Goal: Communication & Community: Answer question/provide support

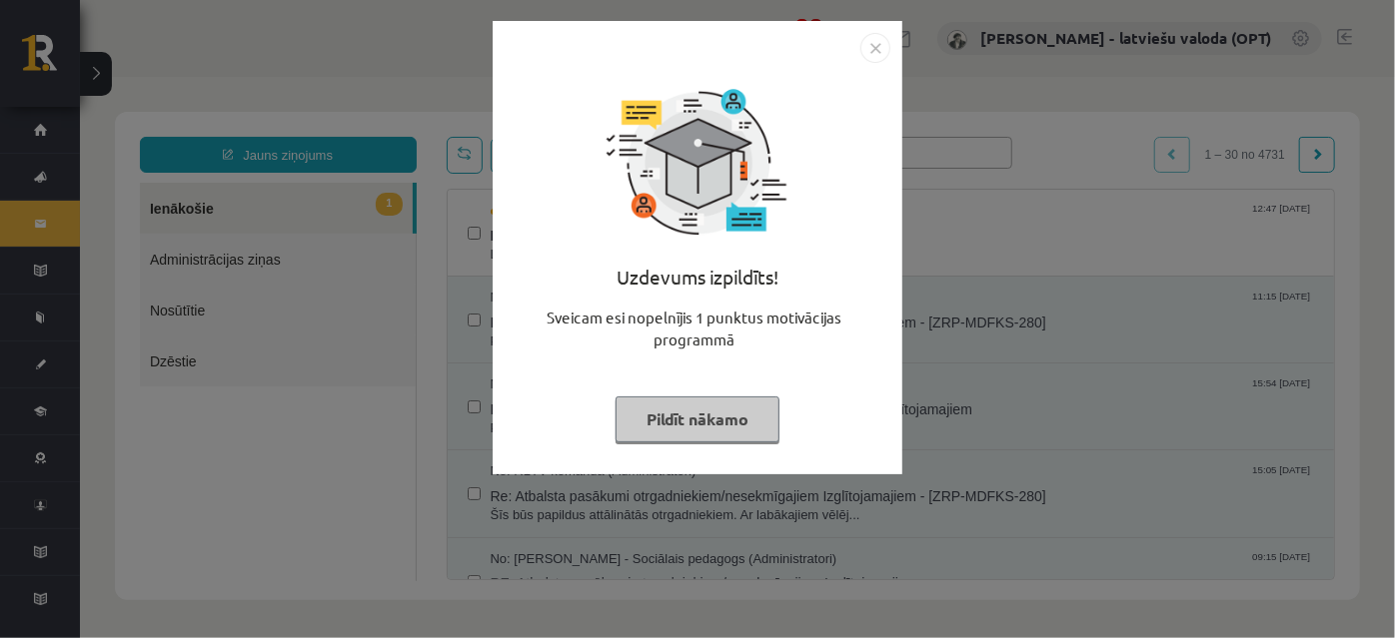
click at [681, 423] on button "Pildīt nākamo" at bounding box center [697, 420] width 164 height 46
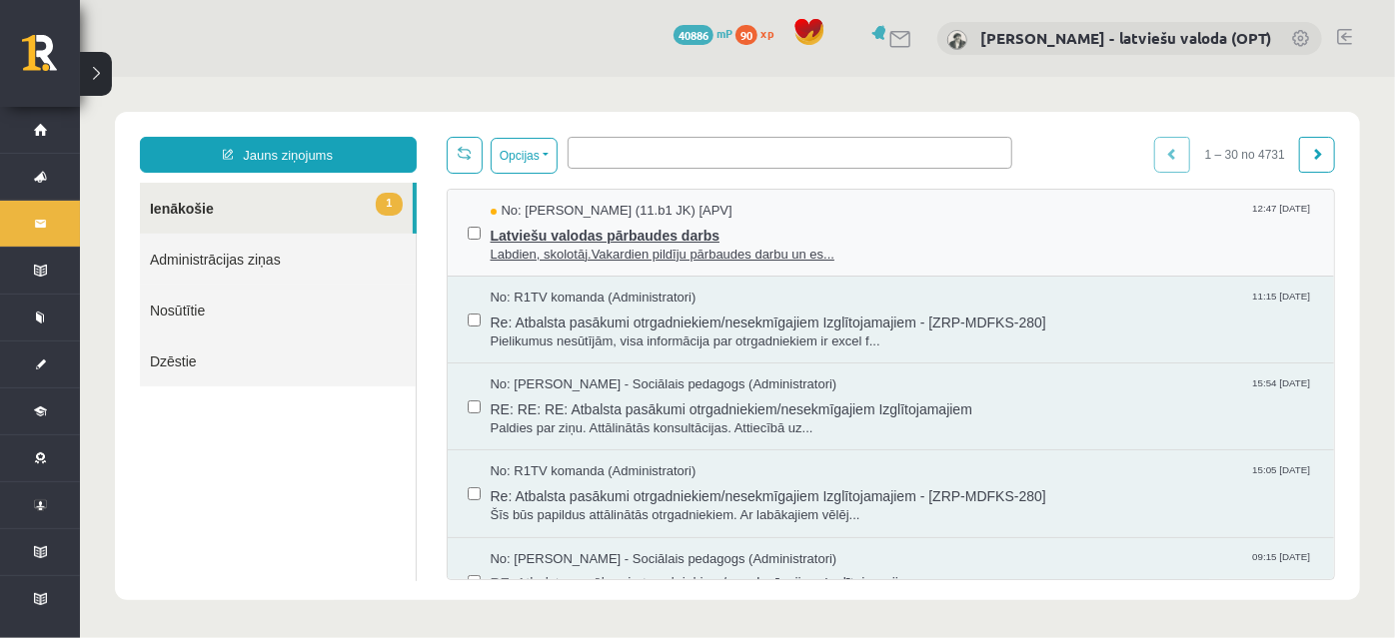
click at [707, 241] on span "Latviešu valodas pārbaudes darbs" at bounding box center [902, 232] width 824 height 25
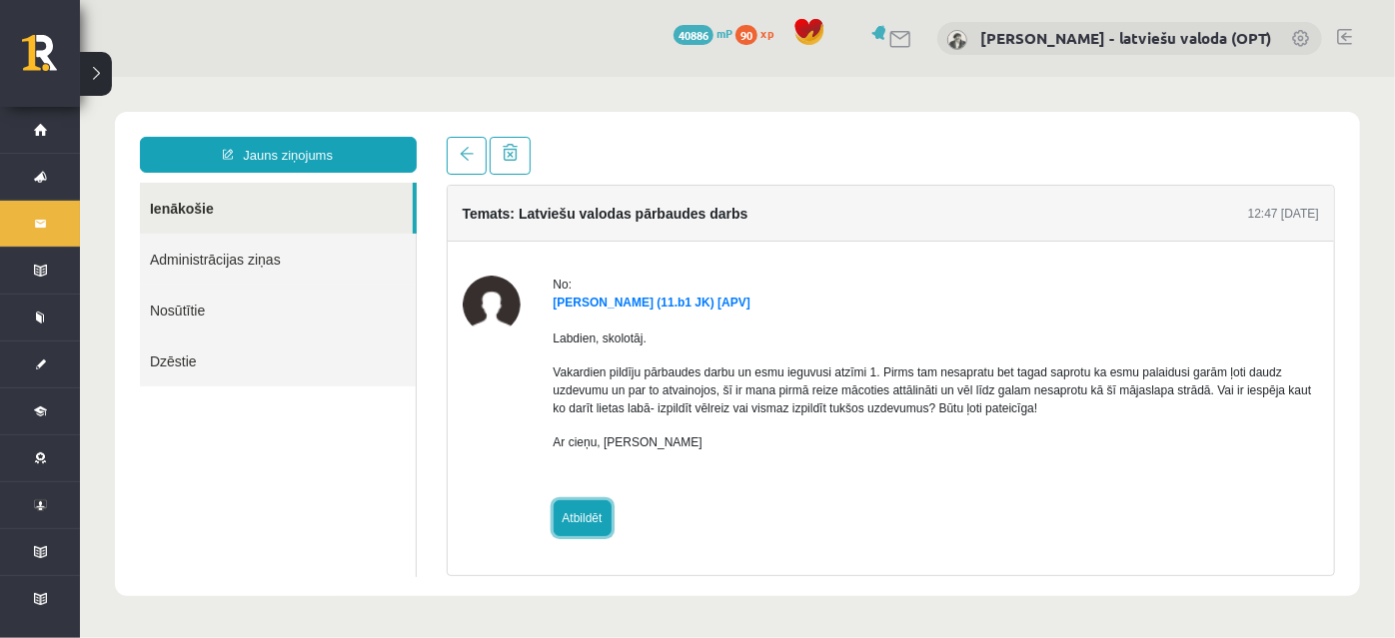
click at [572, 524] on link "Atbildēt" at bounding box center [582, 518] width 58 height 36
type input "**********"
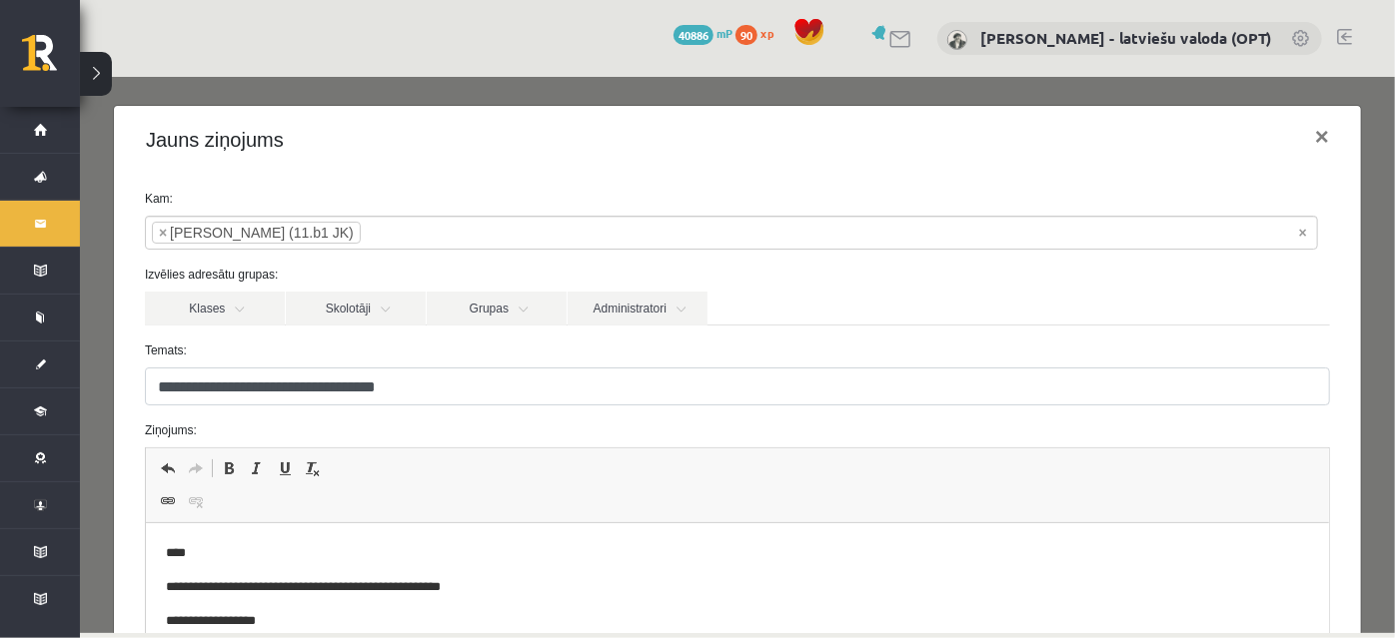
click at [211, 563] on body "**********" at bounding box center [736, 632] width 1143 height 177
click at [213, 555] on p "****" at bounding box center [724, 554] width 1118 height 21
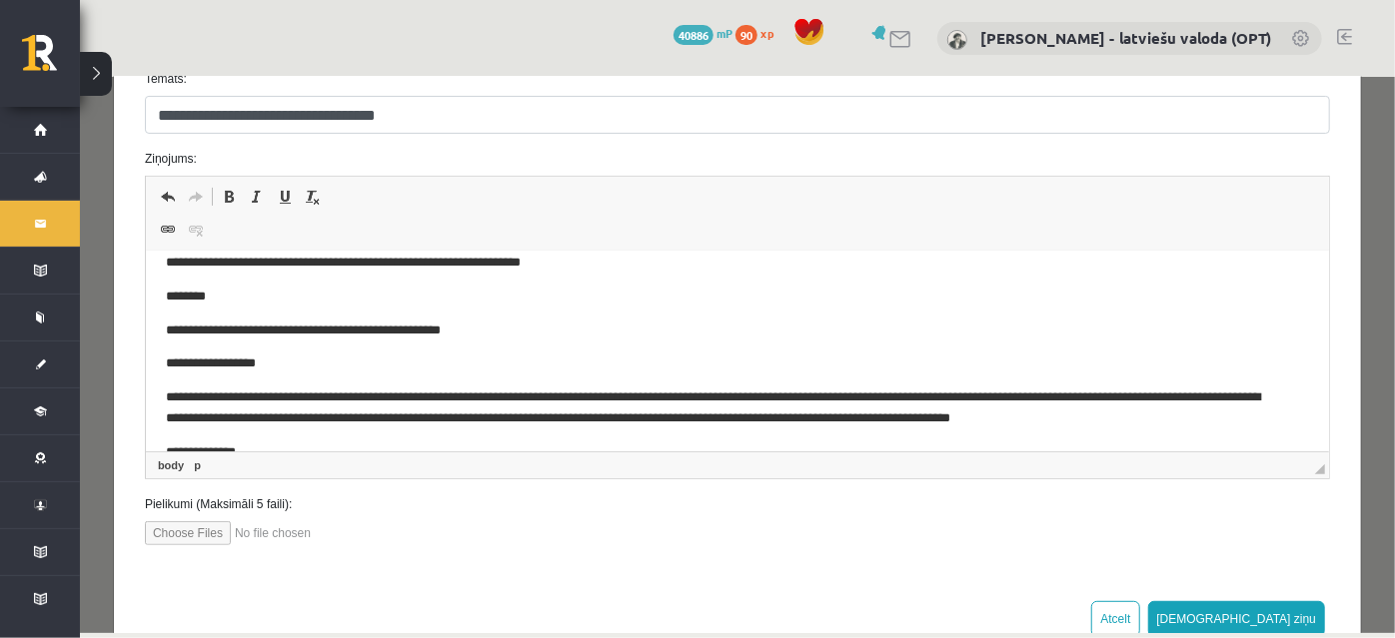
scroll to position [50, 0]
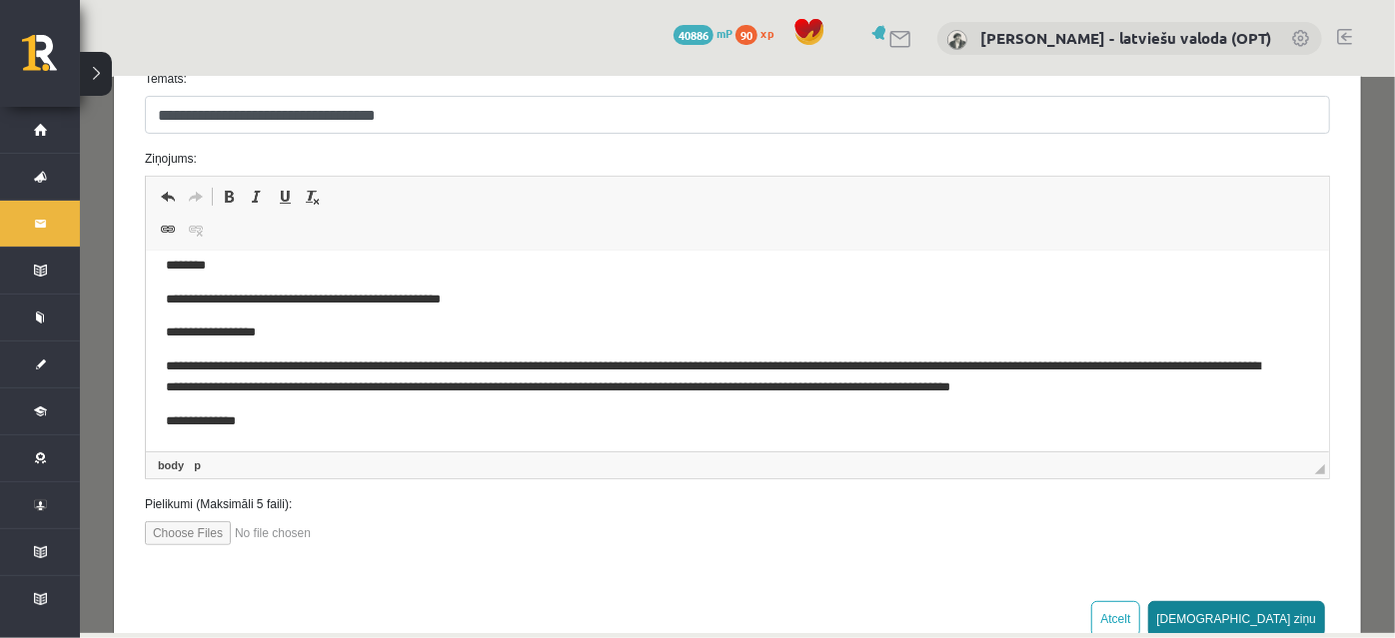
click at [1291, 608] on button "[DEMOGRAPHIC_DATA] ziņu" at bounding box center [1236, 618] width 178 height 36
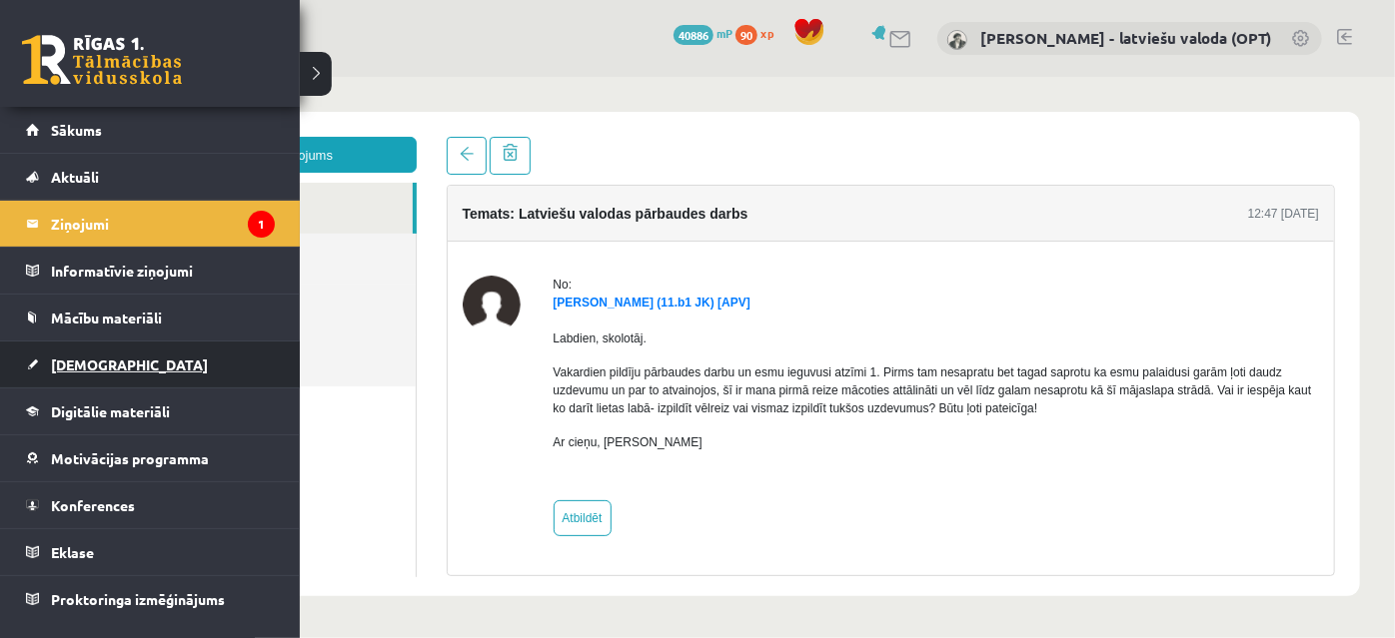
scroll to position [0, 0]
click at [77, 365] on span "[DEMOGRAPHIC_DATA]" at bounding box center [129, 365] width 157 height 18
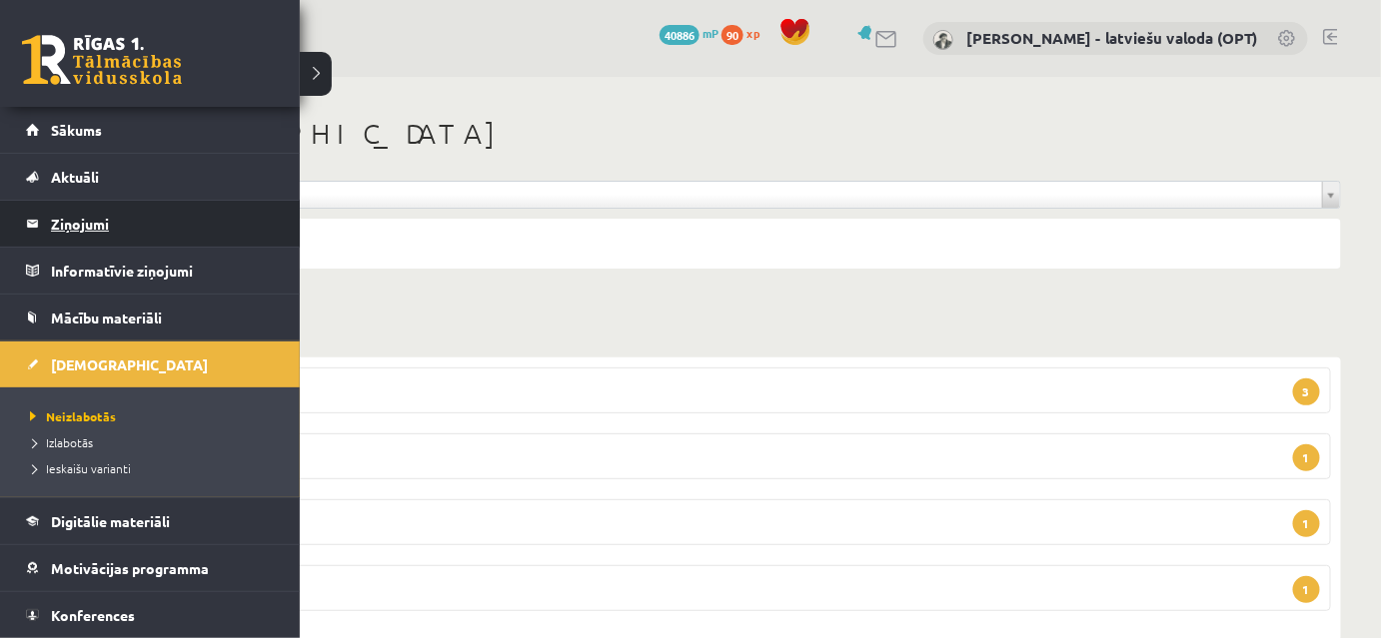
click at [86, 228] on legend "Ziņojumi 1" at bounding box center [163, 224] width 224 height 46
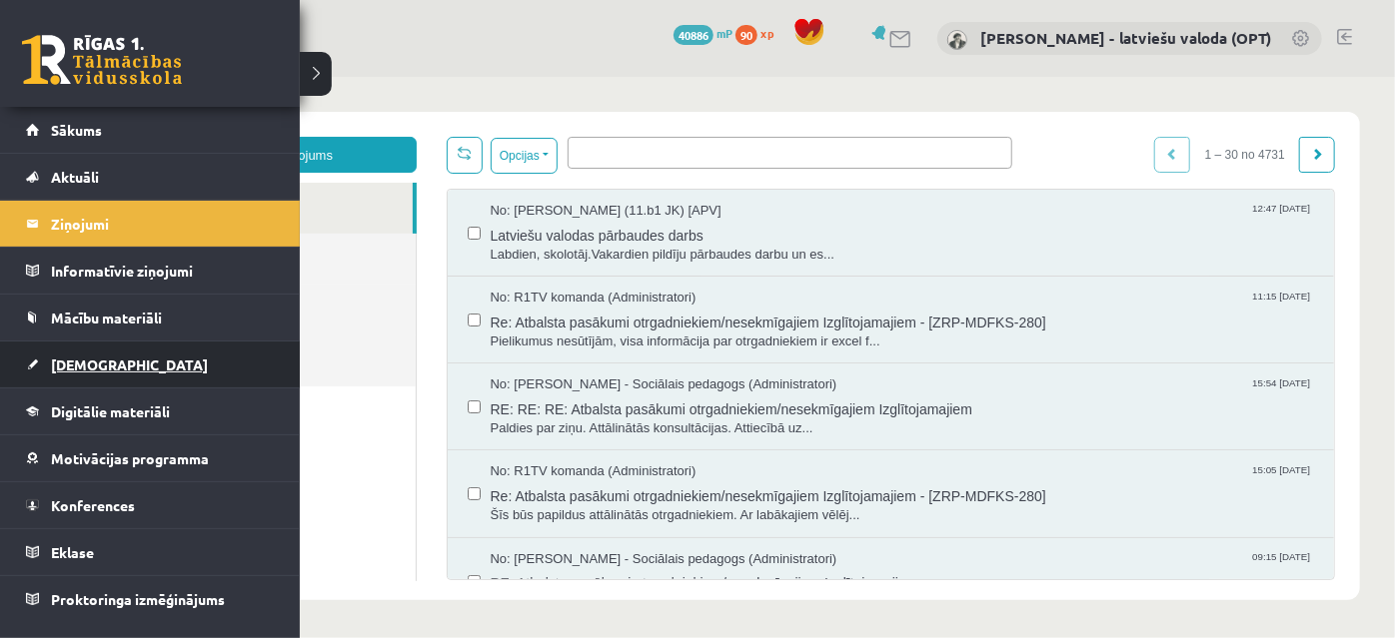
click at [77, 359] on span "[DEMOGRAPHIC_DATA]" at bounding box center [129, 365] width 157 height 18
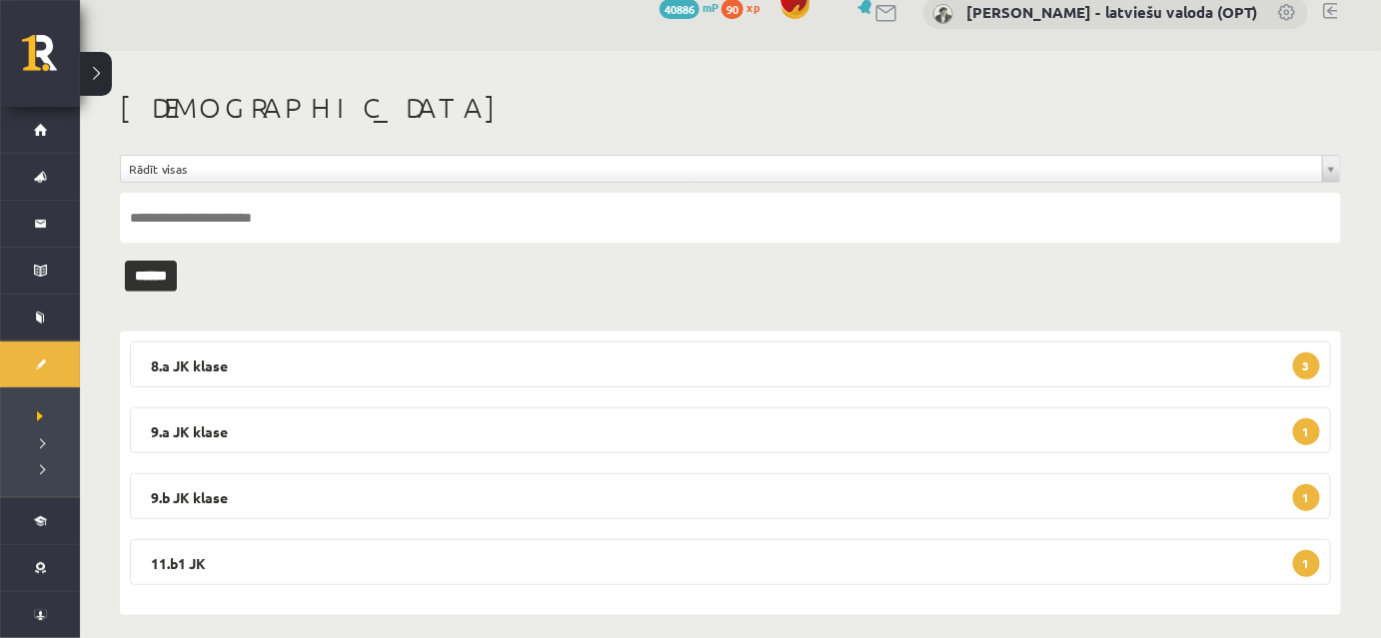
scroll to position [41, 0]
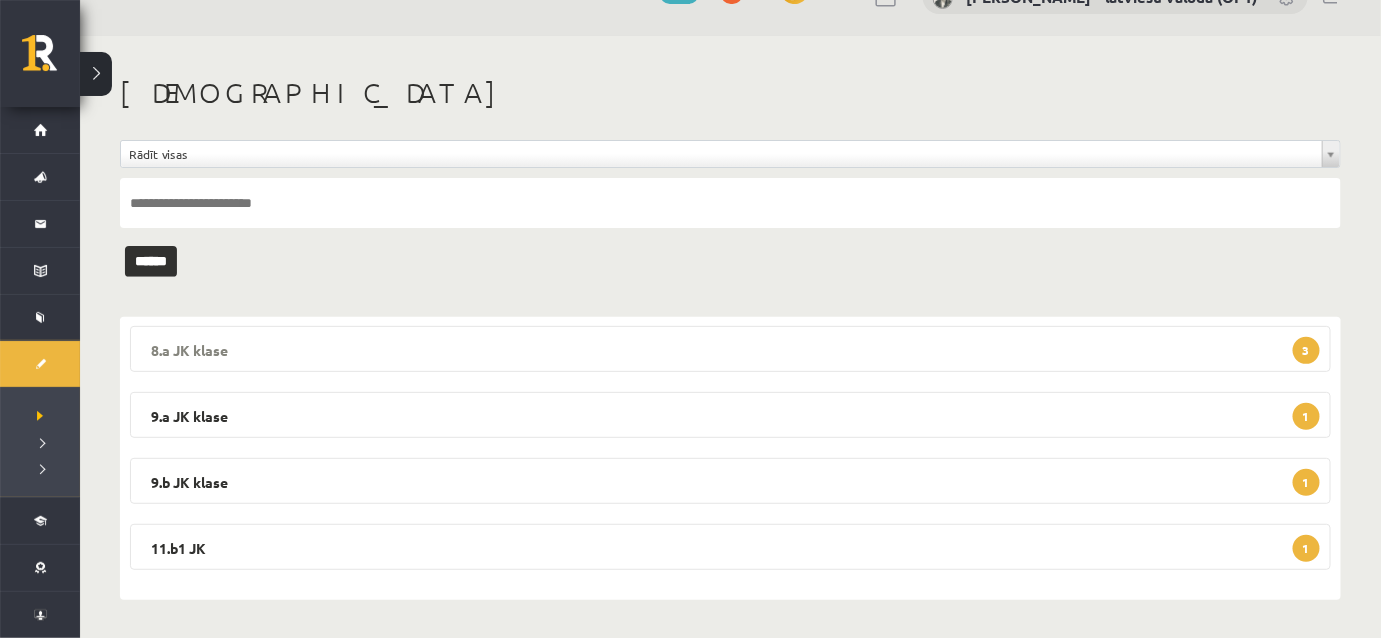
click at [598, 359] on legend "8.a JK klase 3" at bounding box center [730, 350] width 1201 height 46
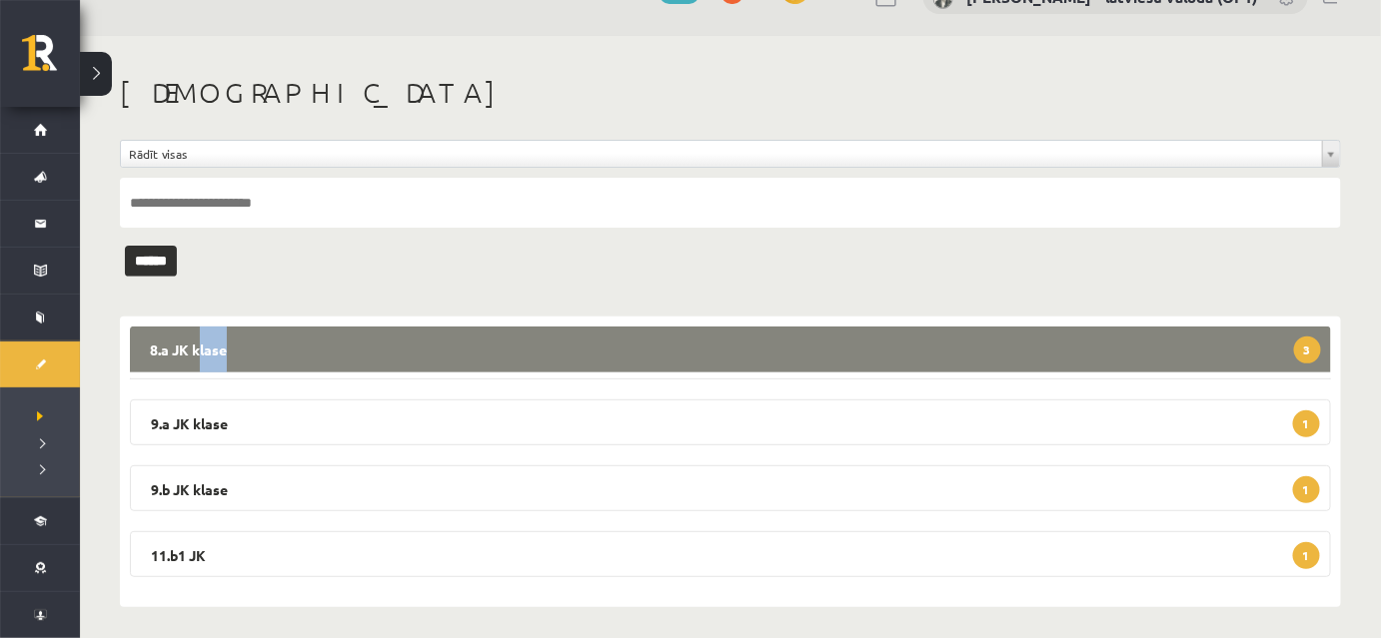
click at [598, 359] on legend "8.a JK klase 3" at bounding box center [730, 350] width 1201 height 46
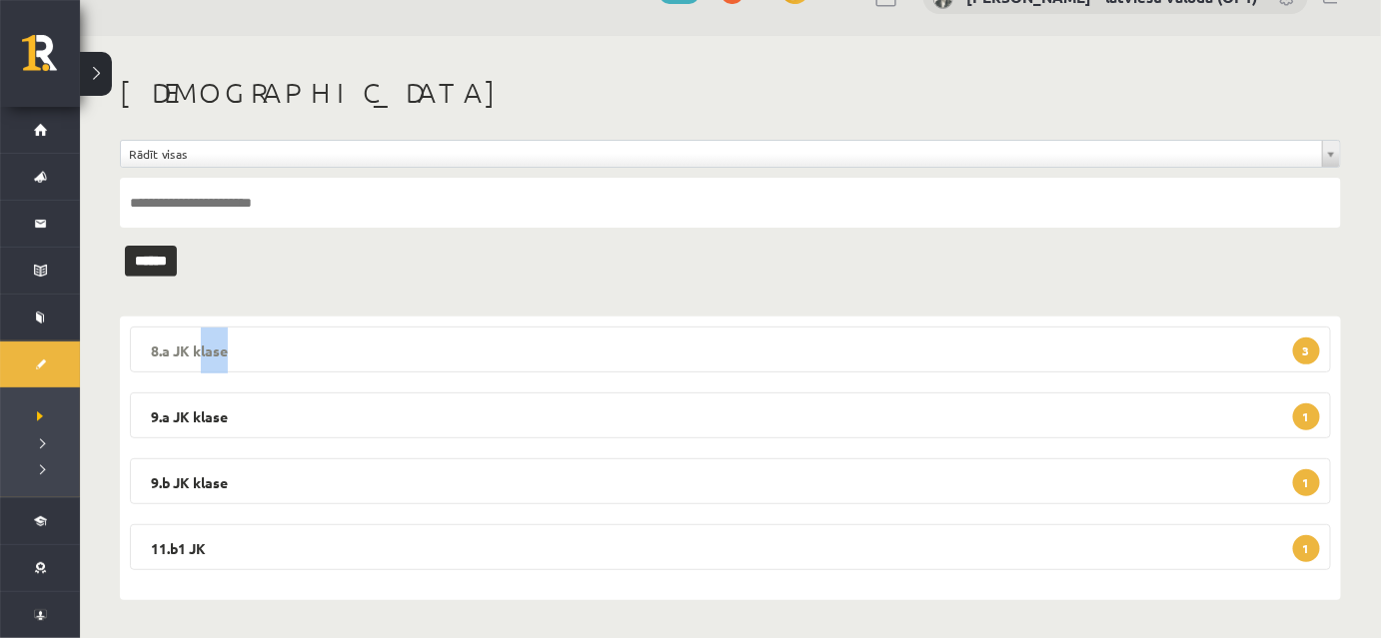
click at [596, 343] on legend "8.a JK klase 3" at bounding box center [730, 350] width 1201 height 46
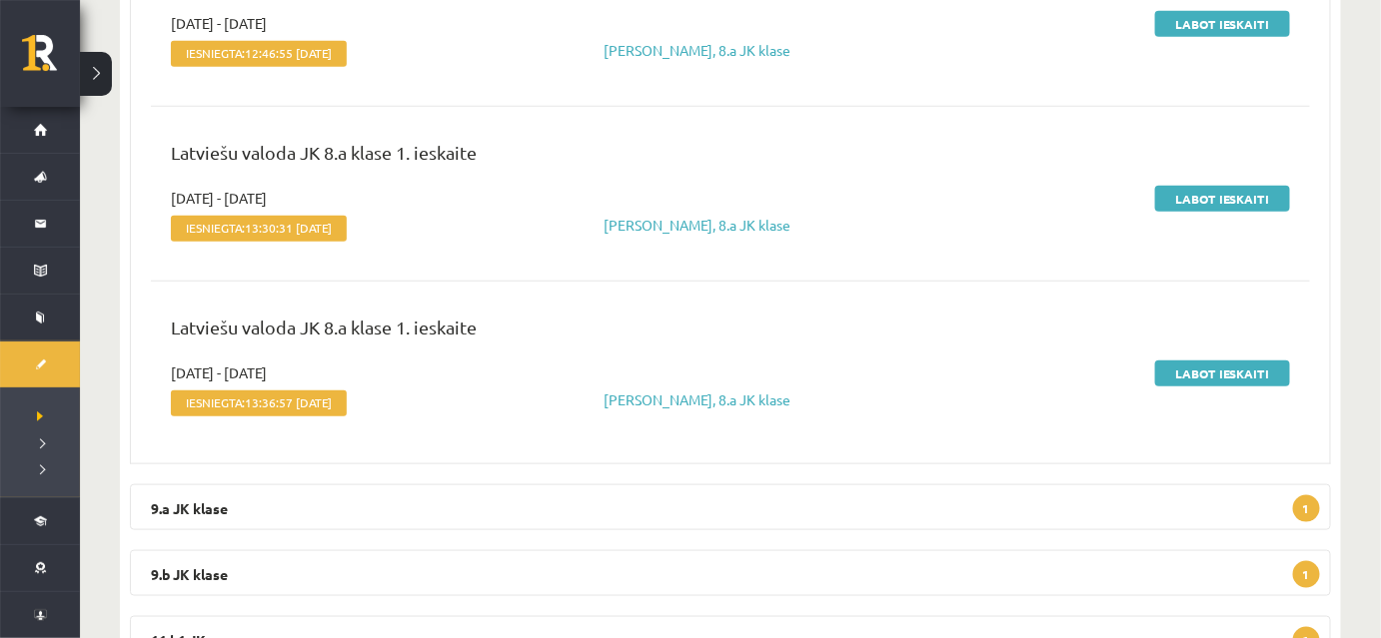
scroll to position [223, 0]
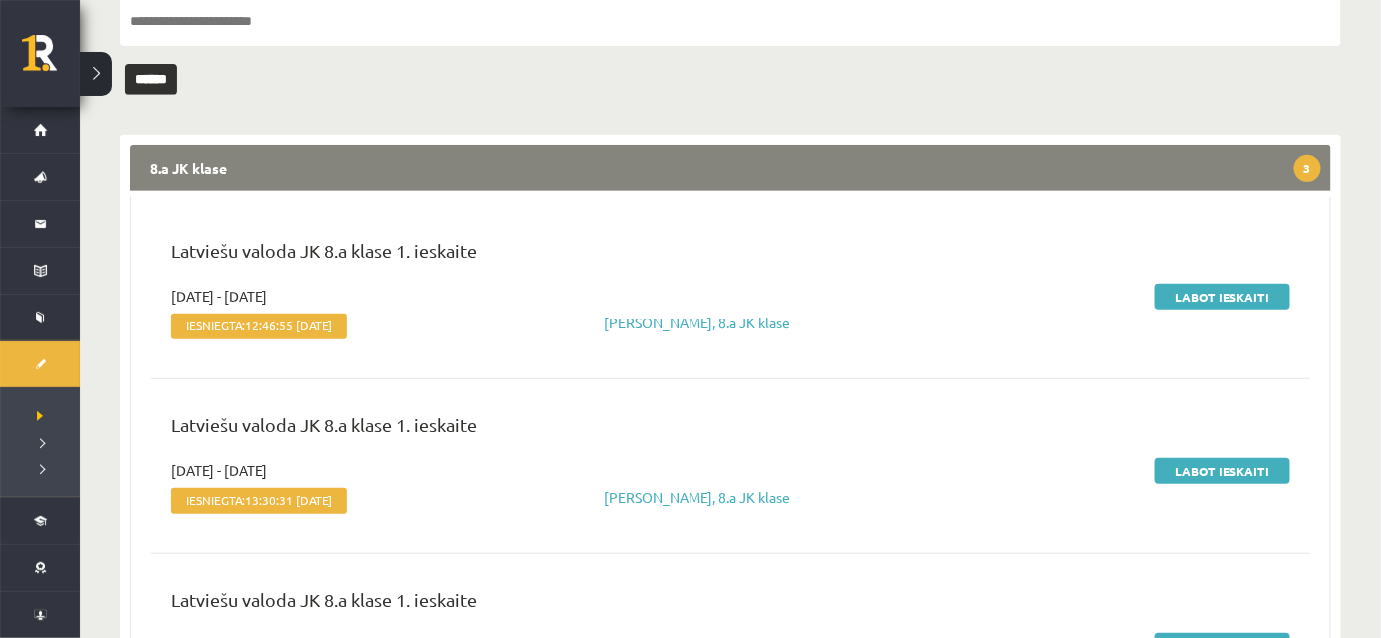
click at [636, 164] on legend "8.a JK klase 3" at bounding box center [730, 168] width 1201 height 46
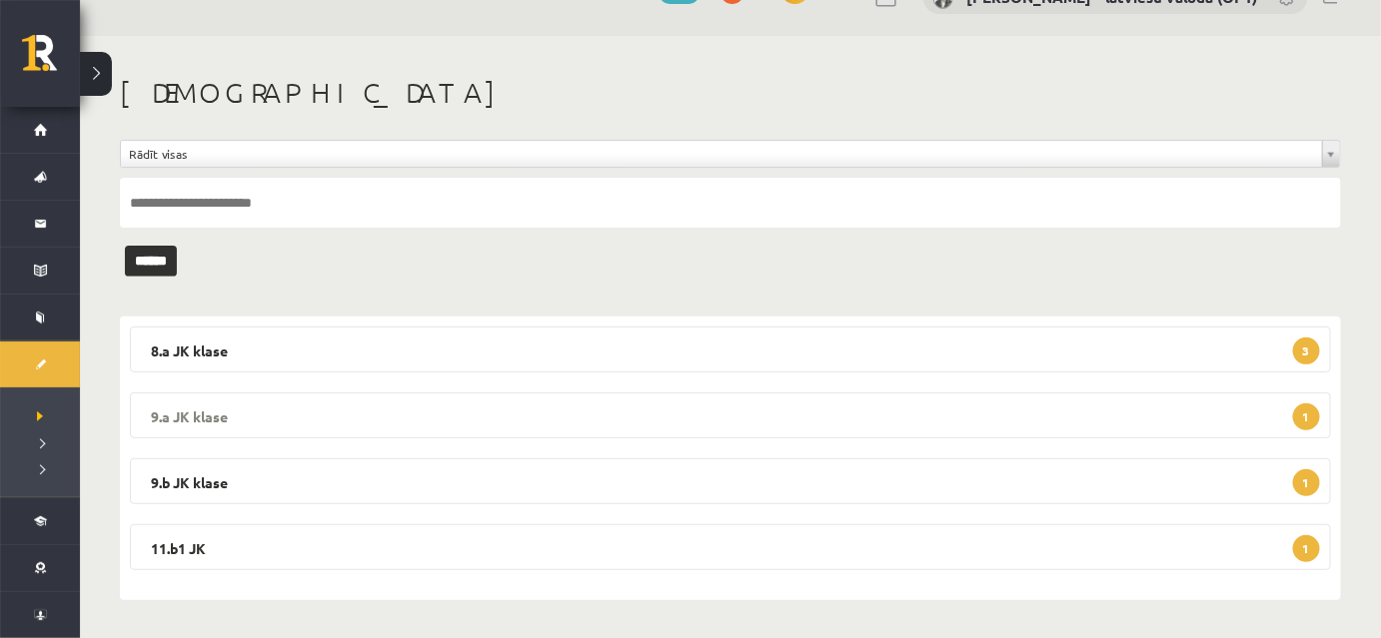
click at [559, 410] on legend "9.a JK klase 1" at bounding box center [730, 416] width 1201 height 46
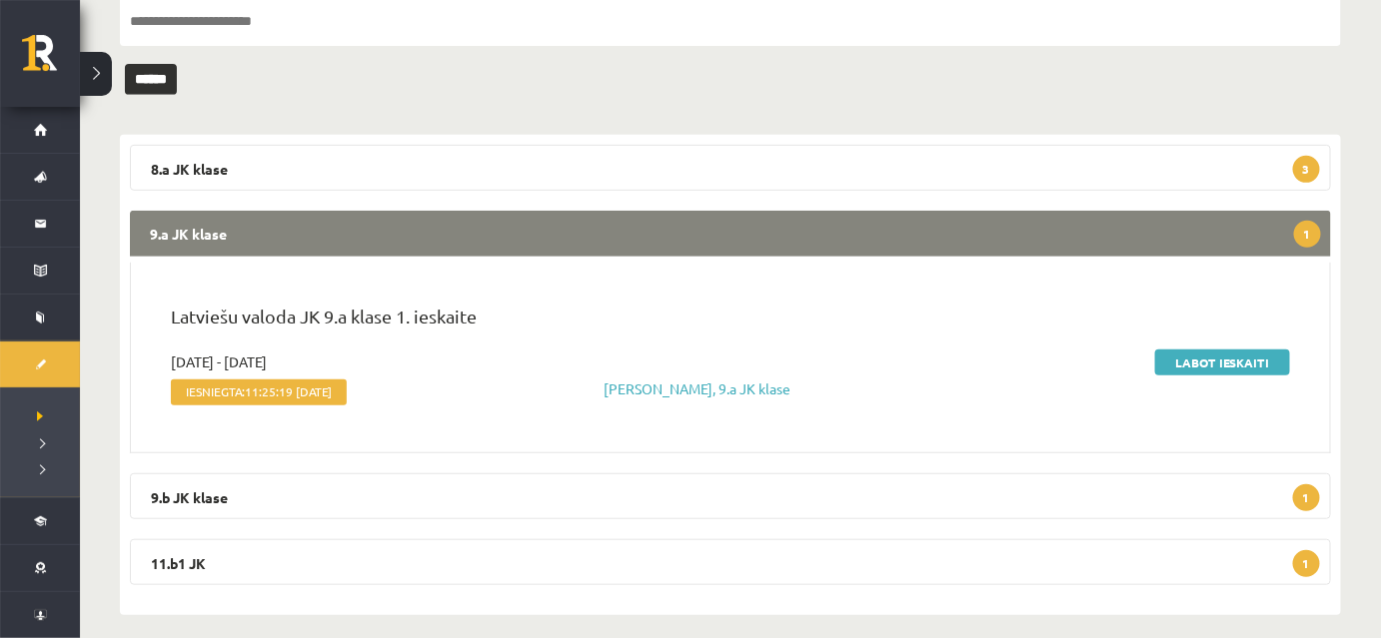
click at [544, 236] on legend "9.a JK klase 1" at bounding box center [730, 234] width 1201 height 46
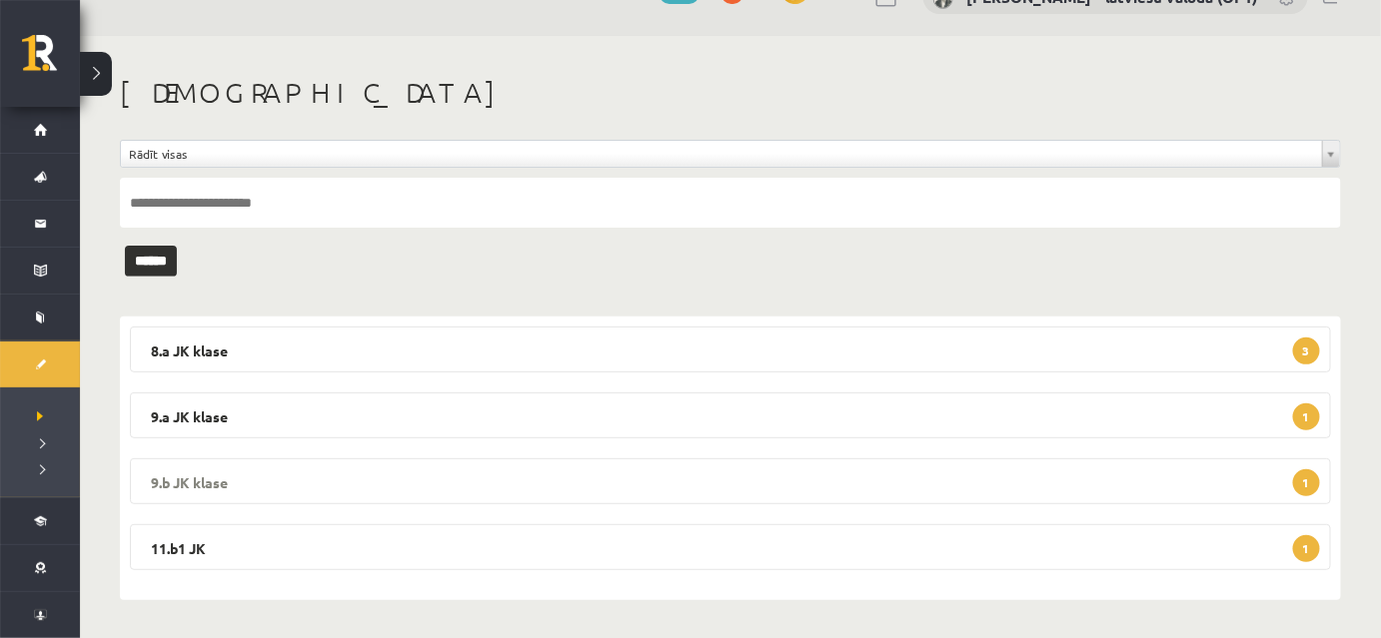
click at [526, 485] on legend "9.b JK klase 1" at bounding box center [730, 482] width 1201 height 46
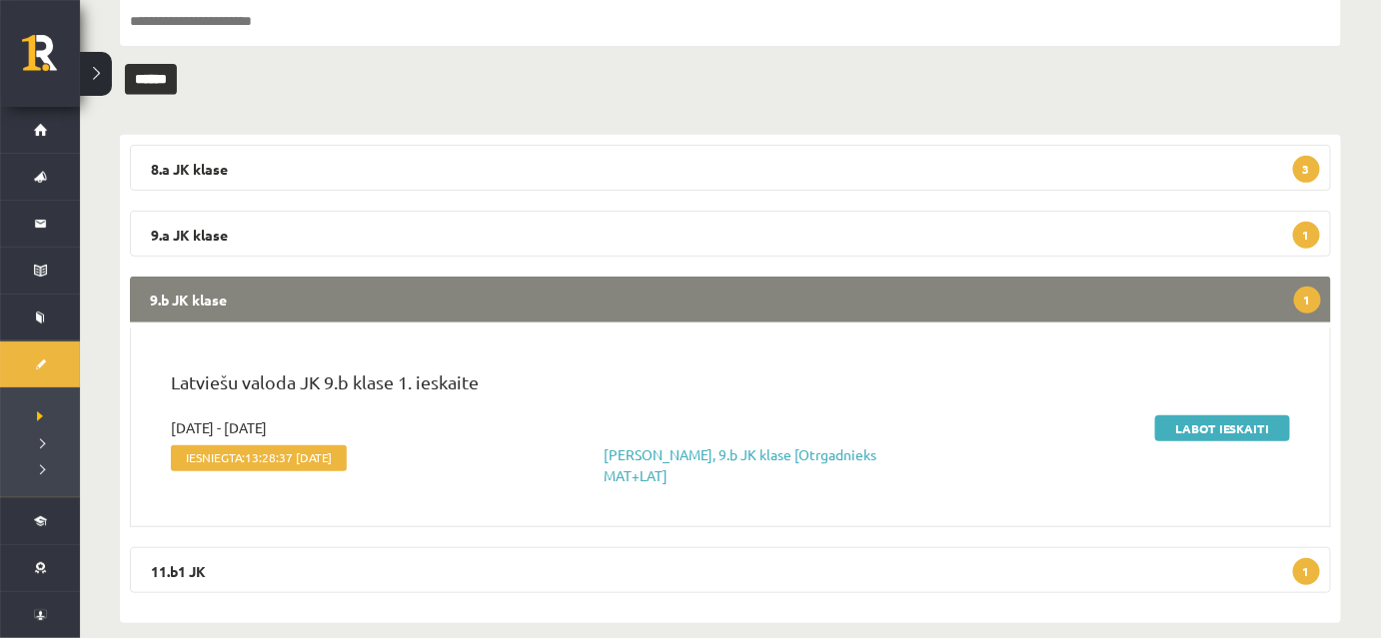
click at [496, 299] on legend "9.b JK klase 1" at bounding box center [730, 300] width 1201 height 46
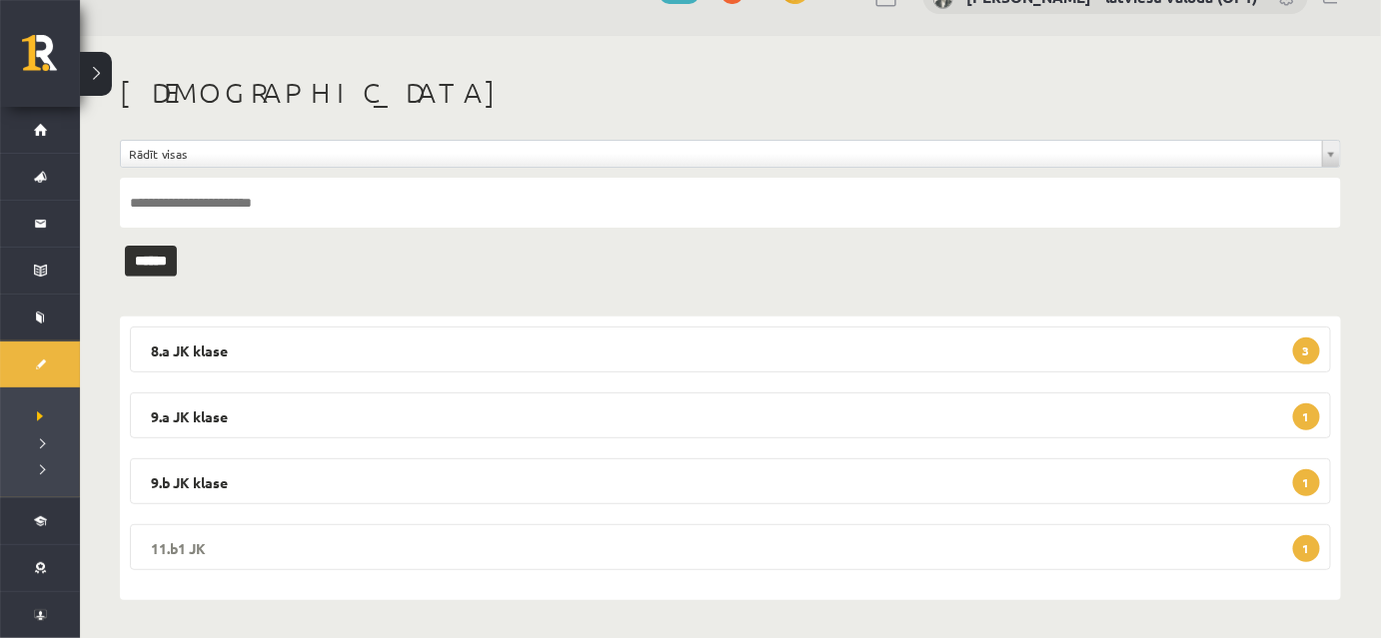
click at [482, 543] on legend "11.b1 JK 1" at bounding box center [730, 548] width 1201 height 46
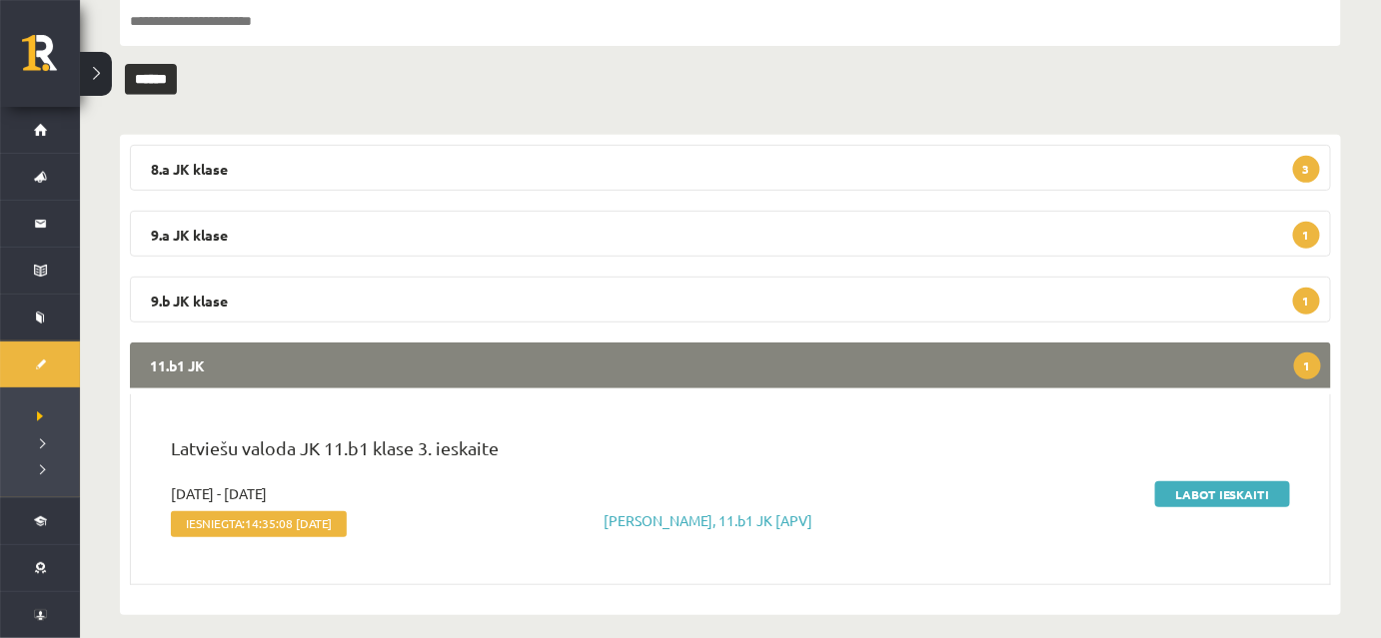
click at [438, 377] on legend "11.b1 JK 1" at bounding box center [730, 366] width 1201 height 46
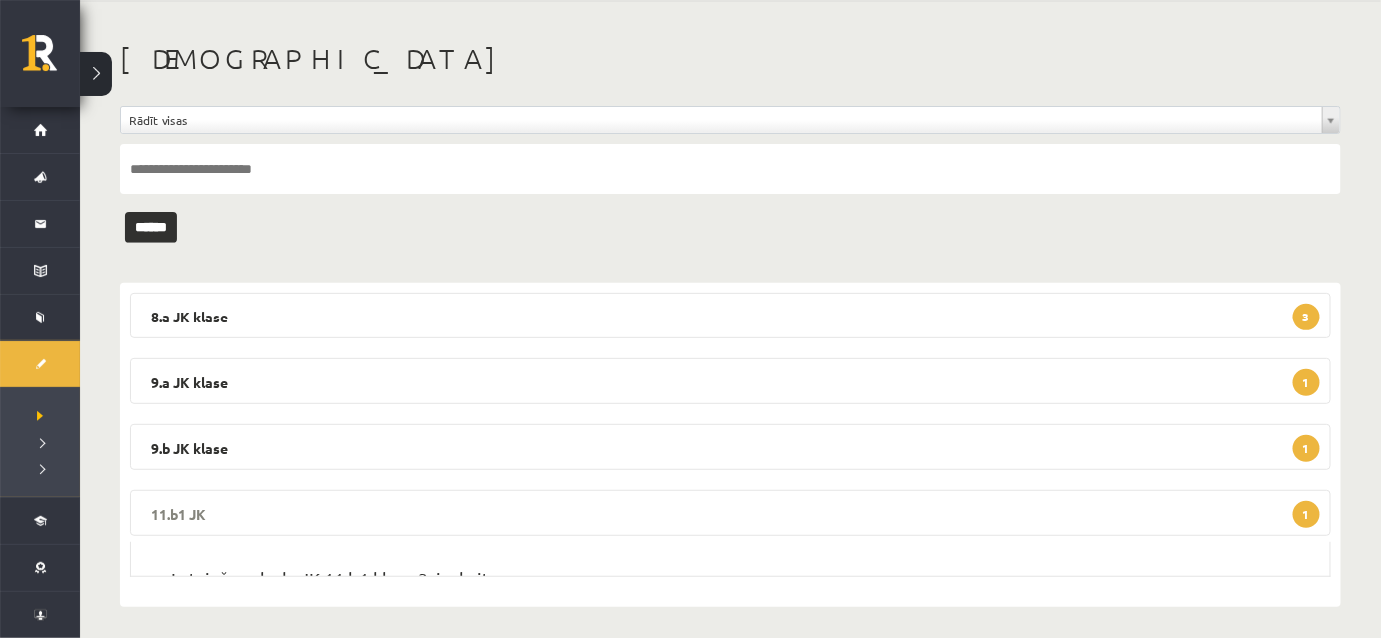
scroll to position [41, 0]
